Goal: Transaction & Acquisition: Purchase product/service

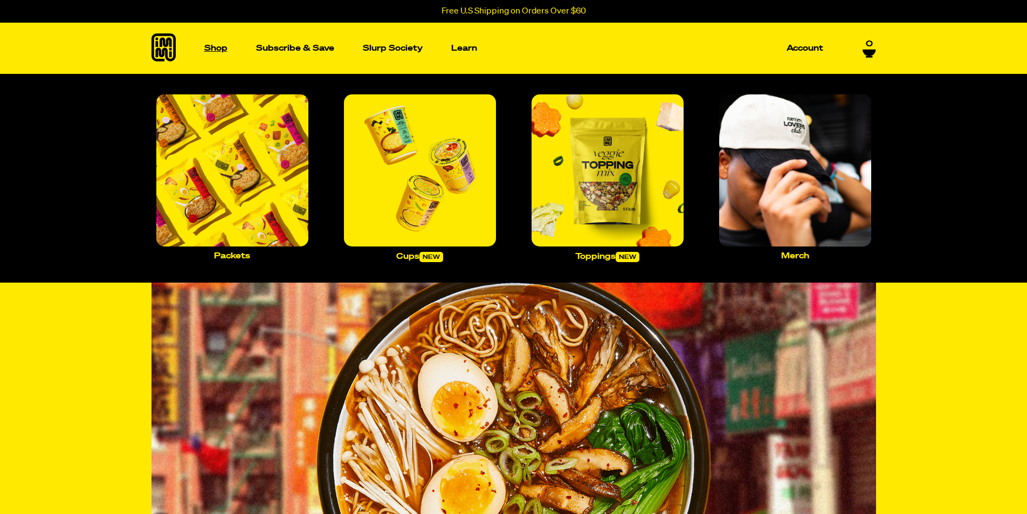
click at [216, 45] on p "Shop" at bounding box center [215, 48] width 23 height 8
click at [629, 187] on img "Main navigation" at bounding box center [608, 170] width 152 height 152
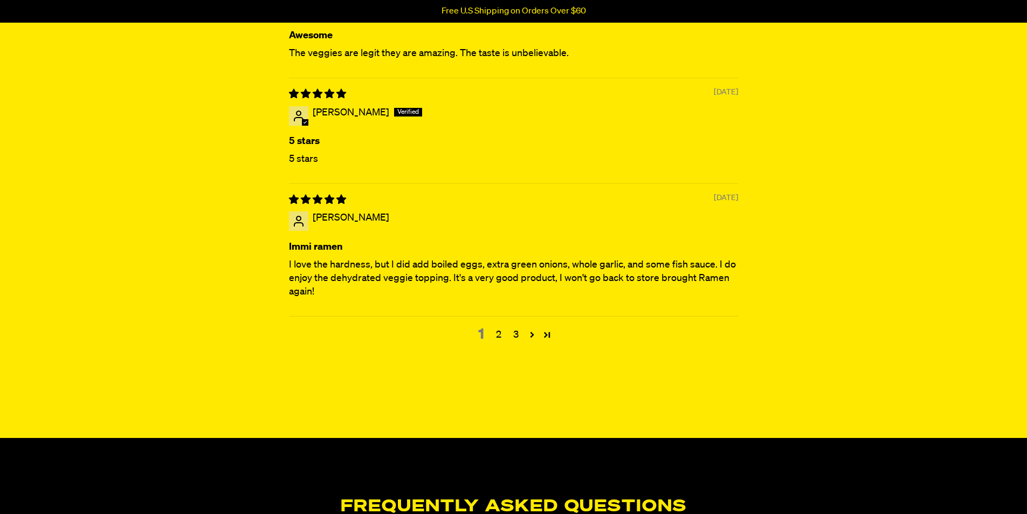
scroll to position [2857, 0]
click at [502, 334] on link "2" at bounding box center [498, 334] width 17 height 14
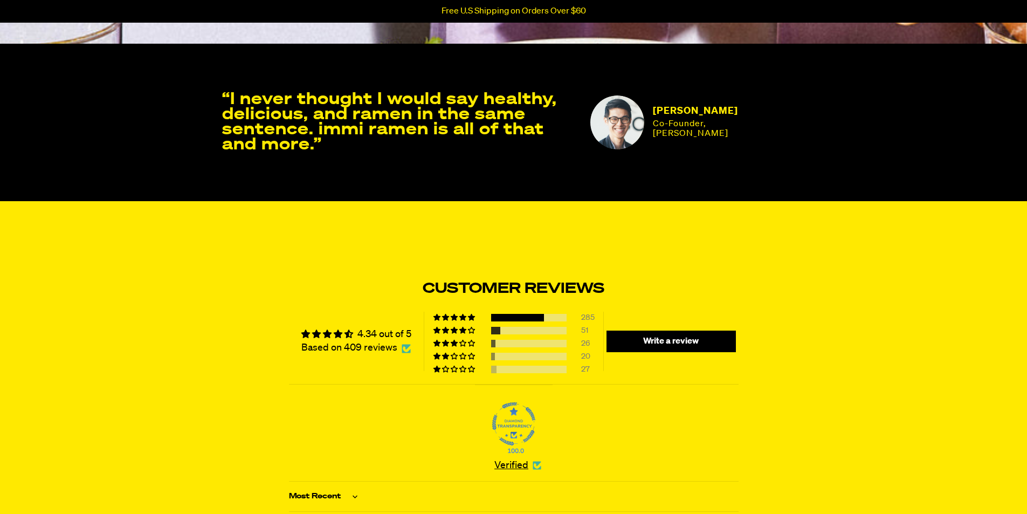
scroll to position [2001, 0]
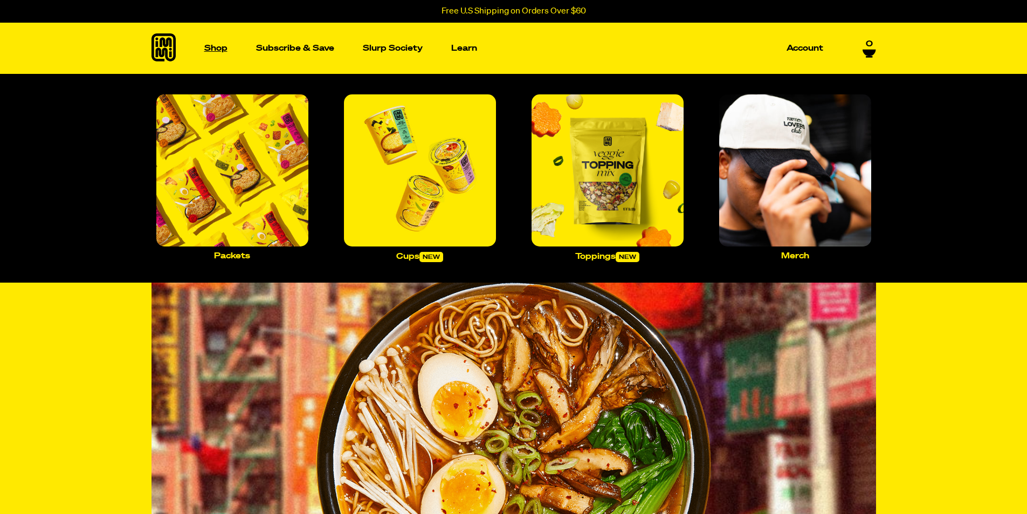
click at [217, 49] on p "Shop" at bounding box center [215, 48] width 23 height 8
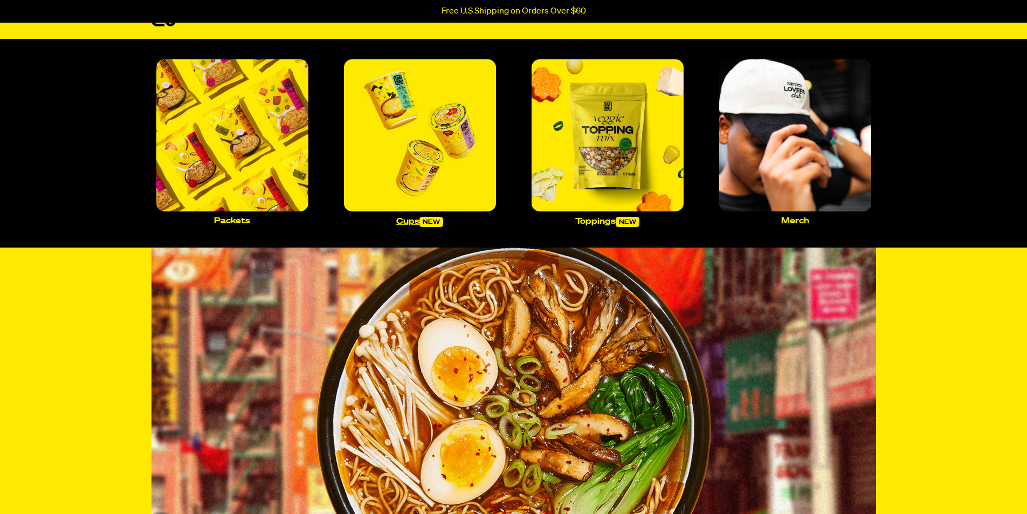
scroll to position [54, 0]
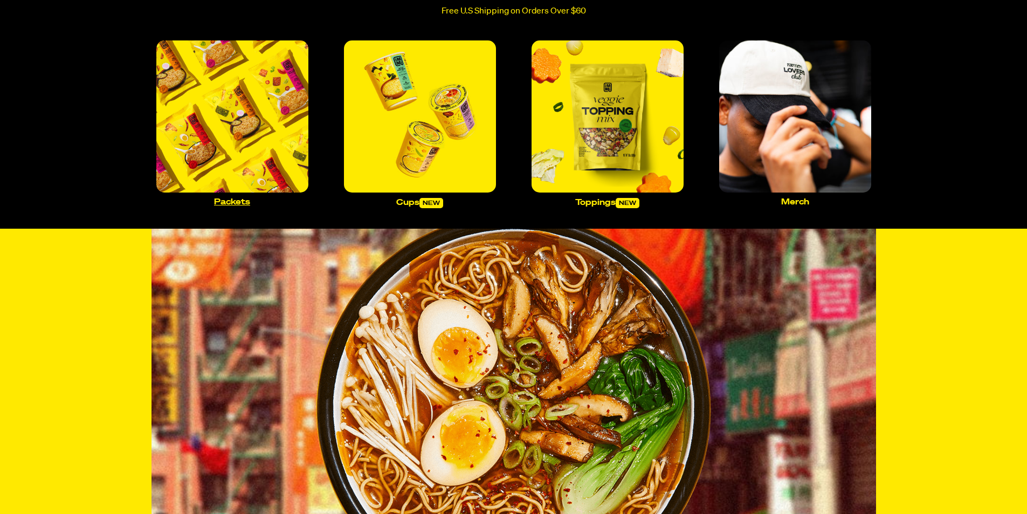
click at [247, 197] on link "Packets" at bounding box center [232, 123] width 161 height 174
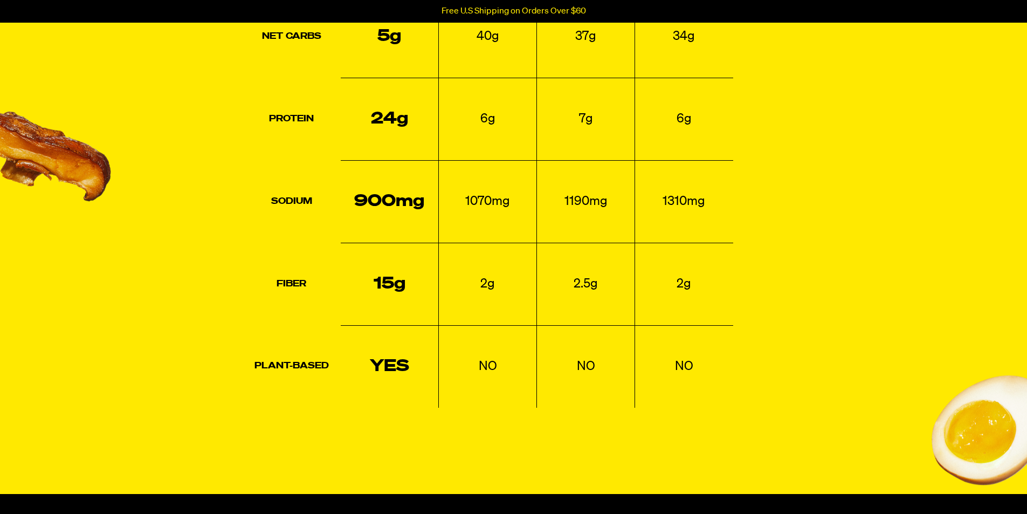
scroll to position [1240, 0]
